Goal: Task Accomplishment & Management: Use online tool/utility

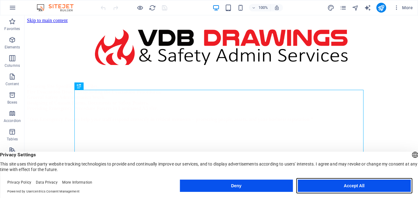
click at [328, 187] on button "Accept All" at bounding box center [354, 186] width 113 height 12
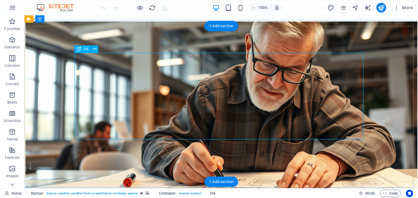
scroll to position [37, 0]
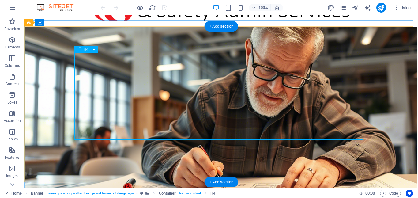
click at [100, 107] on div "​​ Creating Site Specific Safety Files. Fire Evacuation Drawings including the …" at bounding box center [221, 64] width 289 height 87
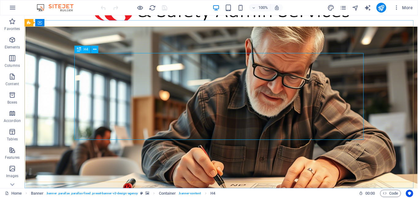
click at [88, 49] on span "H4" at bounding box center [86, 50] width 5 height 4
click at [94, 50] on icon at bounding box center [94, 49] width 3 height 6
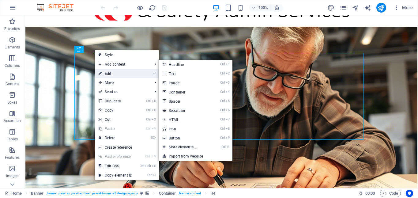
click at [105, 74] on link "⏎ Edit" at bounding box center [115, 73] width 41 height 9
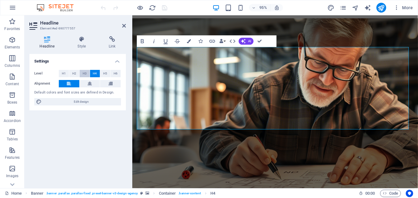
click at [85, 74] on span "H3" at bounding box center [85, 73] width 4 height 7
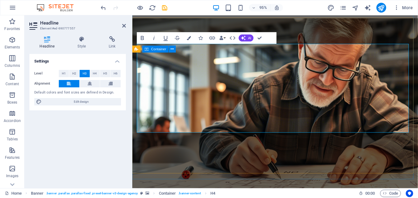
click at [202, 104] on div "​​ Creating Site Specific Safety Files. Fire Evacuation Drawings including the …" at bounding box center [282, 58] width 301 height 92
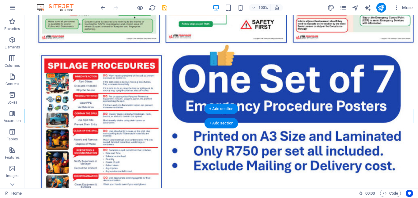
scroll to position [1192, 0]
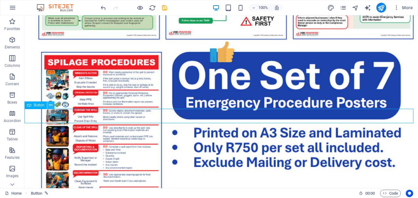
click at [50, 106] on icon at bounding box center [50, 105] width 3 height 6
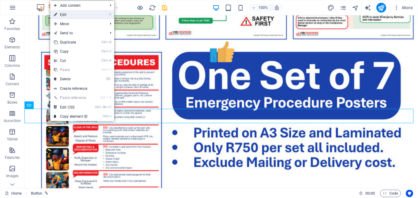
click at [66, 15] on link "⏎ Edit" at bounding box center [70, 14] width 41 height 9
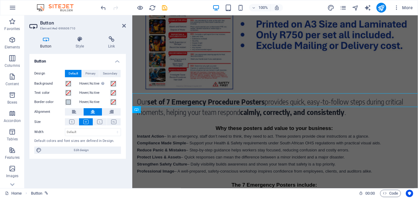
scroll to position [1204, 0]
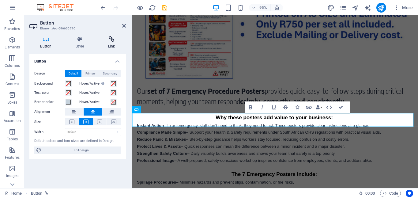
click at [109, 44] on h4 "Link" at bounding box center [111, 42] width 29 height 13
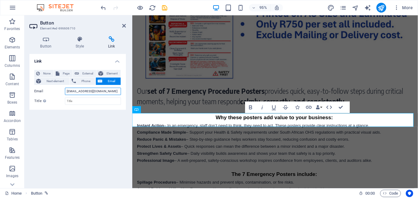
click at [67, 90] on input "[EMAIL_ADDRESS][DOMAIN_NAME]" at bounding box center [93, 91] width 56 height 7
type input "[PERSON_NAME][EMAIL_ADDRESS][DOMAIN_NAME]"
click at [82, 102] on input "Title Additional link description, should not be the same as the link text. The…" at bounding box center [93, 100] width 56 height 7
type input "VDB-Drawings"
click at [105, 119] on div "Link None Page External Element Next element Phone Email Page Home Pricing Orde…" at bounding box center [77, 118] width 97 height 129
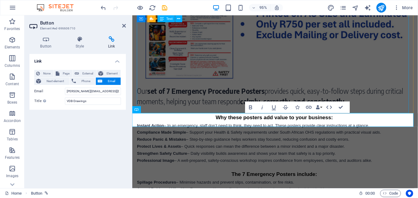
click at [225, 108] on div "Our set of 7 Emergency Procedure Posters provides quick, easy-to-follow steps d…" at bounding box center [281, 172] width 289 height 164
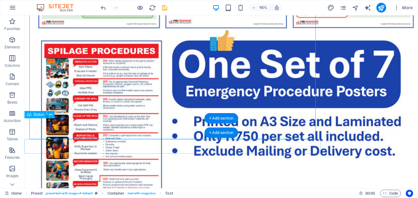
scroll to position [1183, 0]
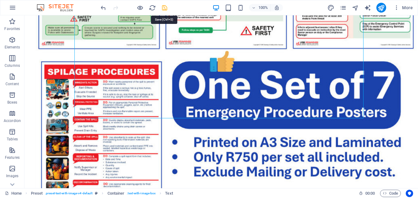
click at [164, 7] on icon "save" at bounding box center [164, 7] width 7 height 7
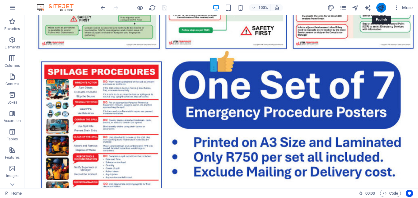
click at [383, 8] on icon "publish" at bounding box center [381, 7] width 7 height 7
